Goal: Find specific page/section

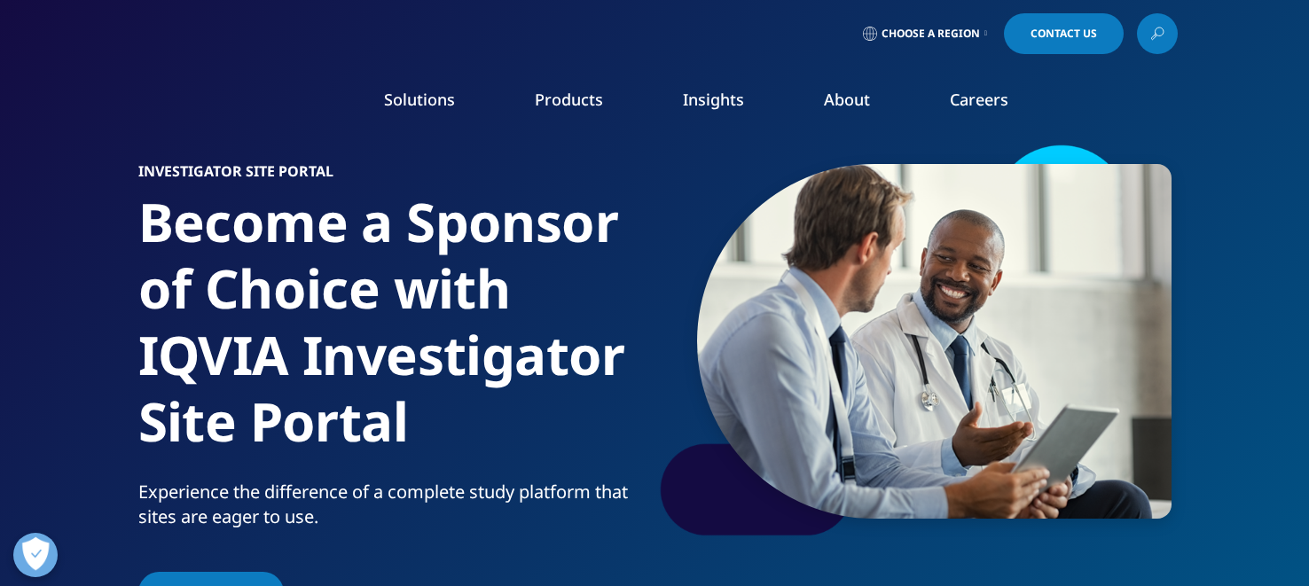
click at [958, 35] on span "Choose a Region" at bounding box center [930, 34] width 98 height 14
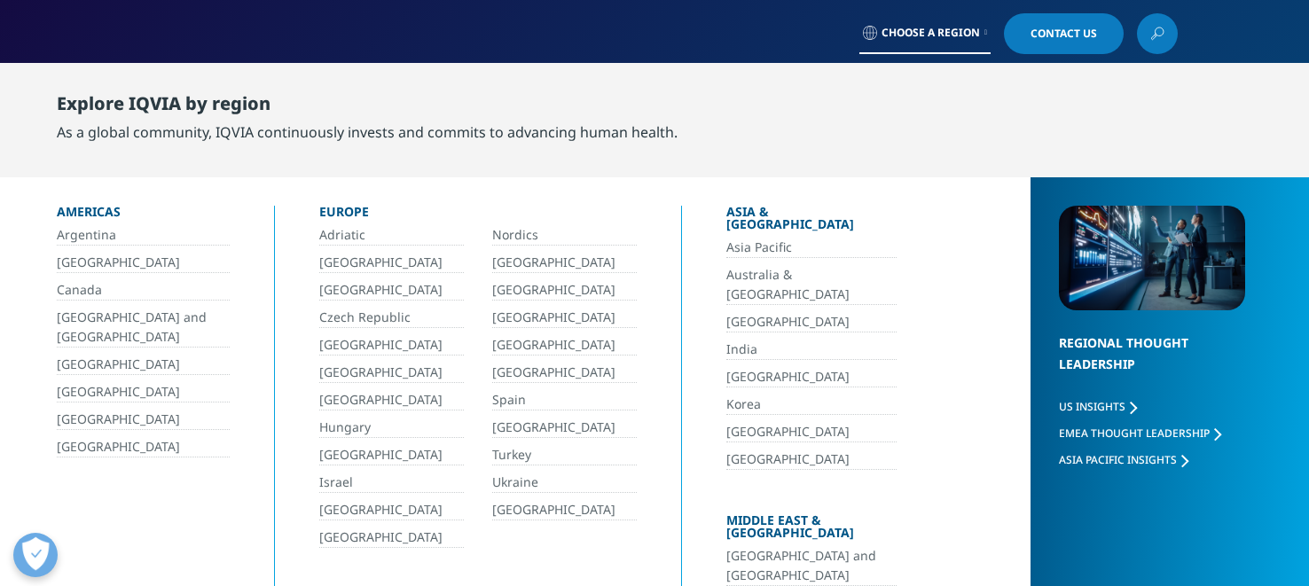
click at [530, 286] on link "[GEOGRAPHIC_DATA]" at bounding box center [564, 290] width 145 height 20
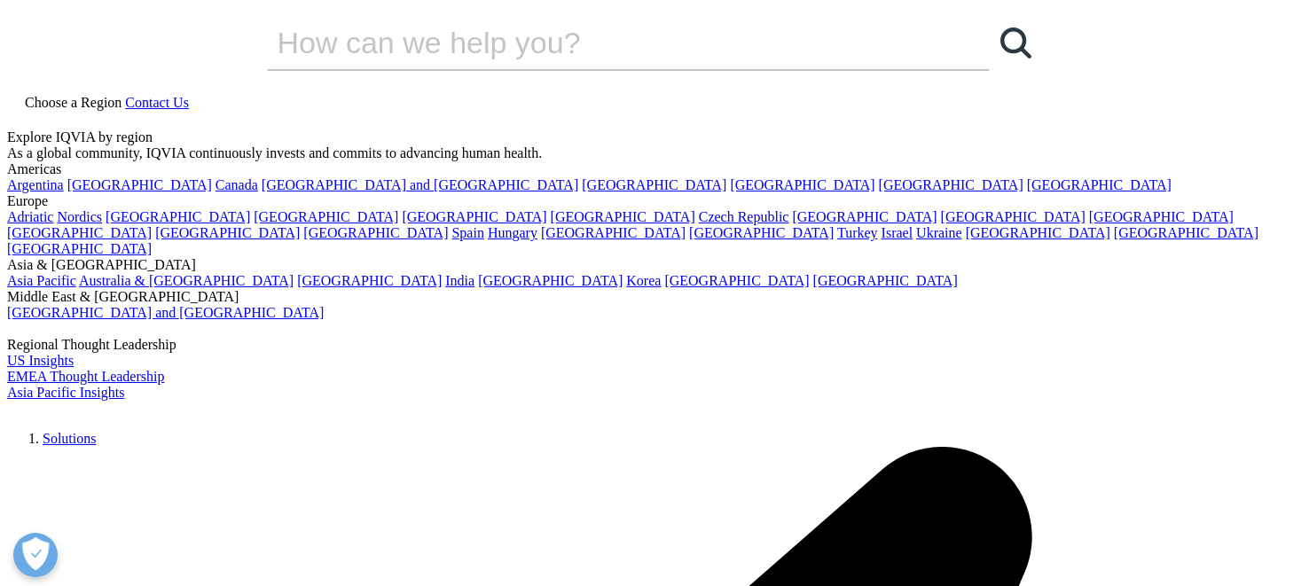
scroll to position [103, 0]
